Goal: Transaction & Acquisition: Purchase product/service

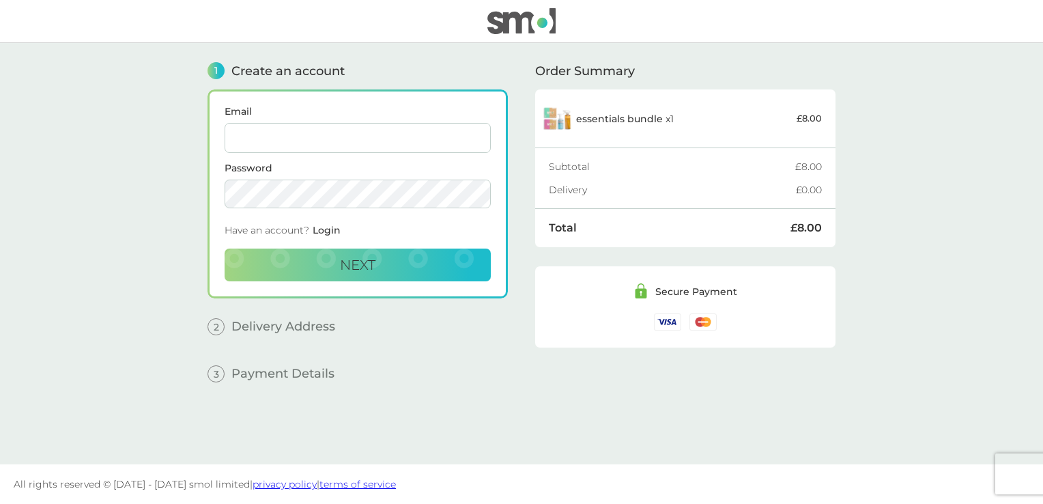
click at [349, 135] on input "Email" at bounding box center [358, 138] width 266 height 30
type input "[EMAIL_ADDRESS][DOMAIN_NAME]"
click at [356, 258] on span "Next" at bounding box center [357, 265] width 35 height 16
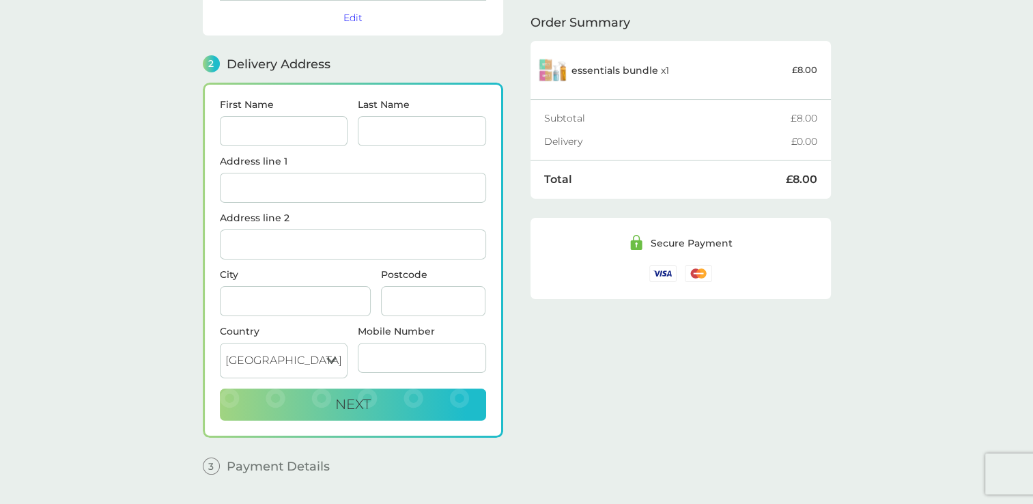
scroll to position [167, 0]
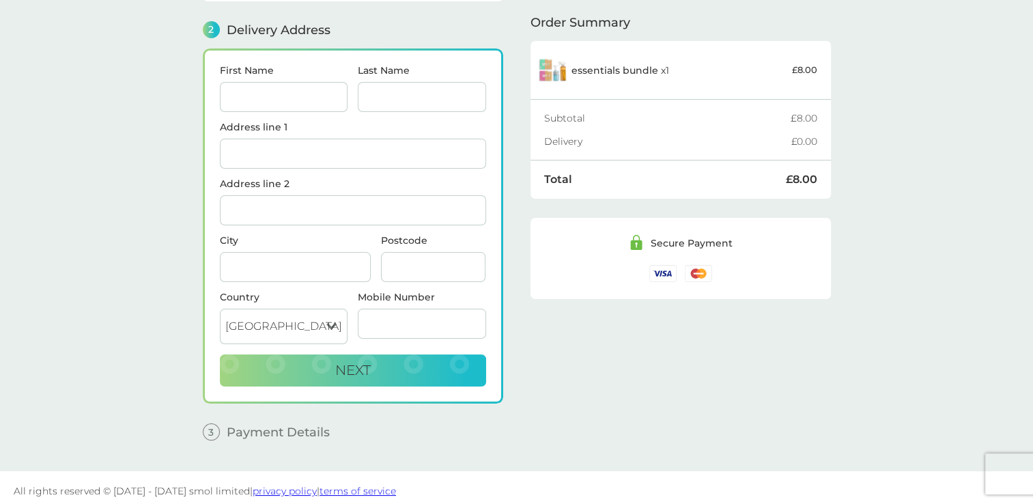
click at [313, 94] on input "First Name" at bounding box center [284, 97] width 128 height 30
type input "[PERSON_NAME]"
type input "Inch"
type input "Flat [STREET_ADDRESS]"
type input "[STREET_ADDRESS]"
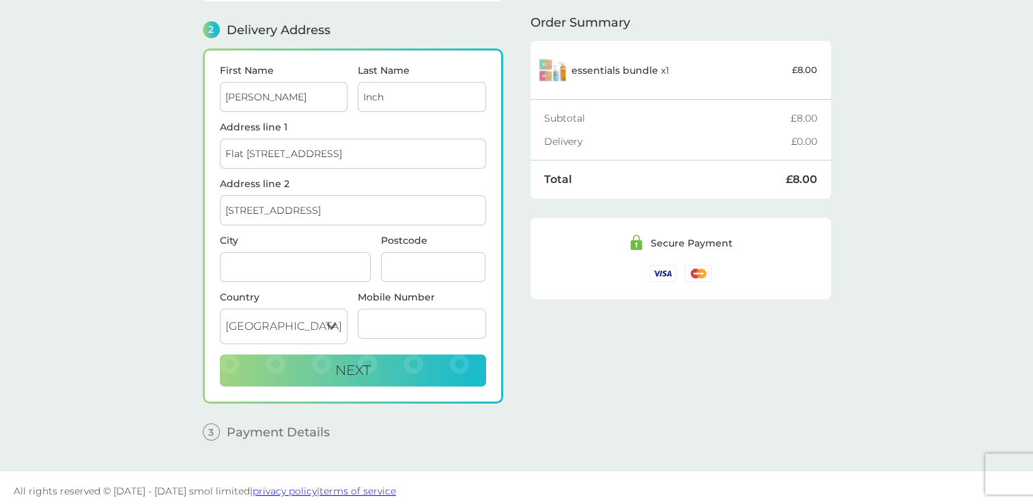
type input "[GEOGRAPHIC_DATA], [GEOGRAPHIC_DATA]"
type input "M40 7PS"
type input "07414762437"
click at [355, 217] on input "[STREET_ADDRESS]" at bounding box center [353, 210] width 266 height 30
type input "2"
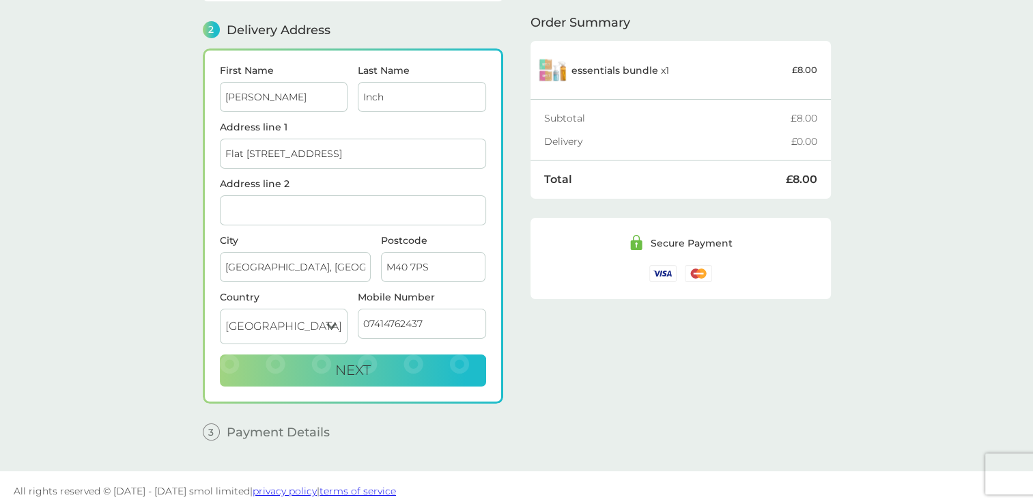
click at [259, 149] on input "Flat [STREET_ADDRESS]" at bounding box center [353, 154] width 266 height 30
type input "Flat [STREET_ADDRESS]"
click at [355, 362] on span "Next" at bounding box center [352, 370] width 35 height 16
checkbox input "true"
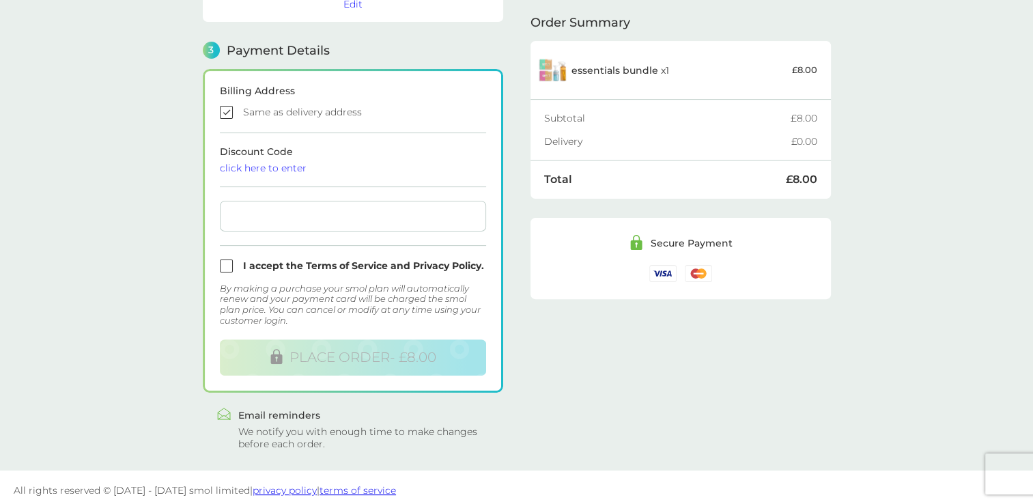
scroll to position [359, 0]
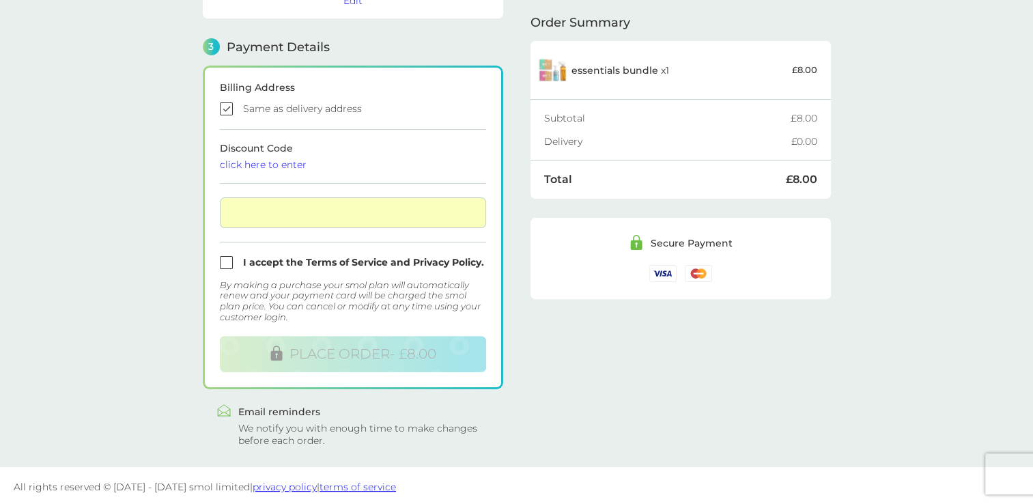
click at [227, 257] on input "checkbox" at bounding box center [353, 262] width 266 height 13
checkbox input "true"
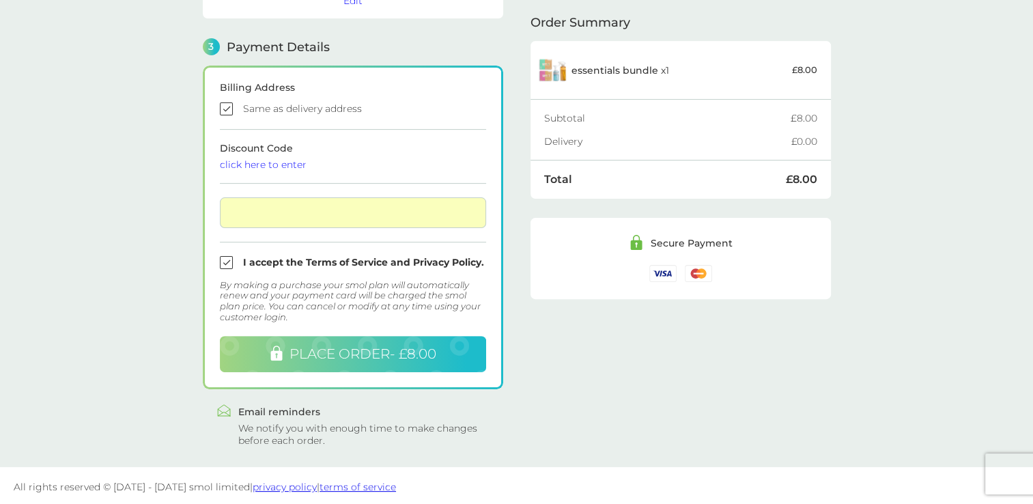
click at [355, 352] on span "PLACE ORDER - £8.00" at bounding box center [362, 353] width 147 height 16
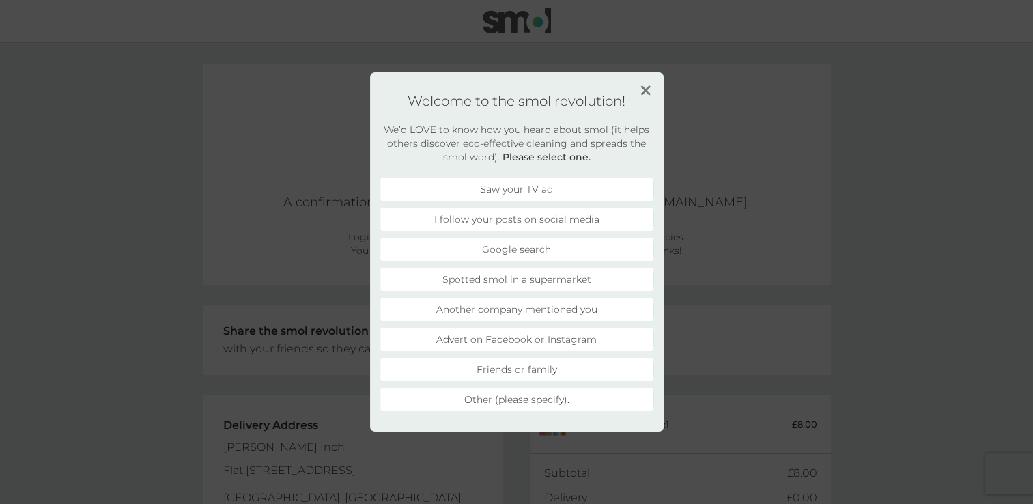
click at [647, 86] on img at bounding box center [645, 90] width 10 height 10
